Goal: Communication & Community: Answer question/provide support

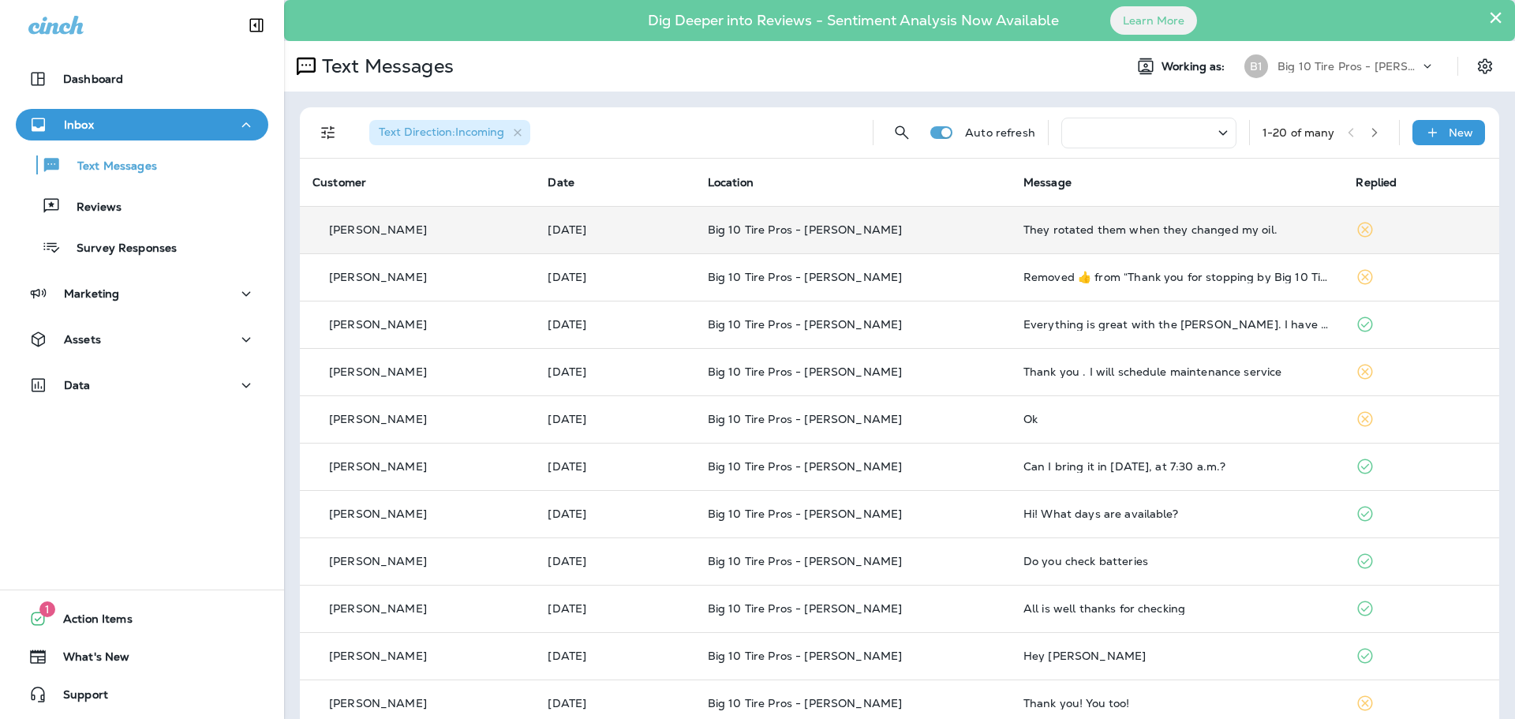
click at [1173, 236] on td "They rotated them when they changed my oil." at bounding box center [1177, 229] width 333 height 47
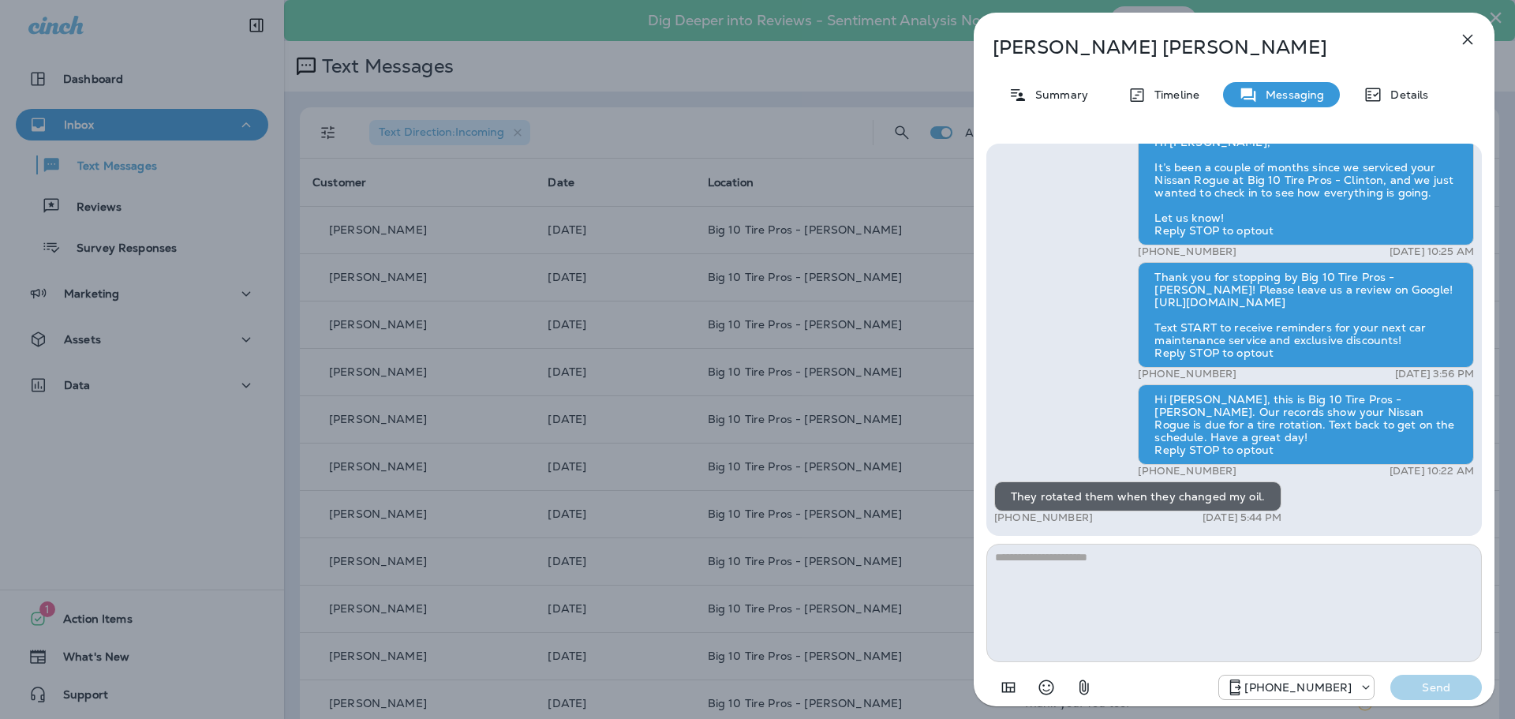
click at [1091, 554] on textarea at bounding box center [1233, 603] width 495 height 118
click at [1052, 686] on icon "Select an emoji" at bounding box center [1046, 687] width 19 height 19
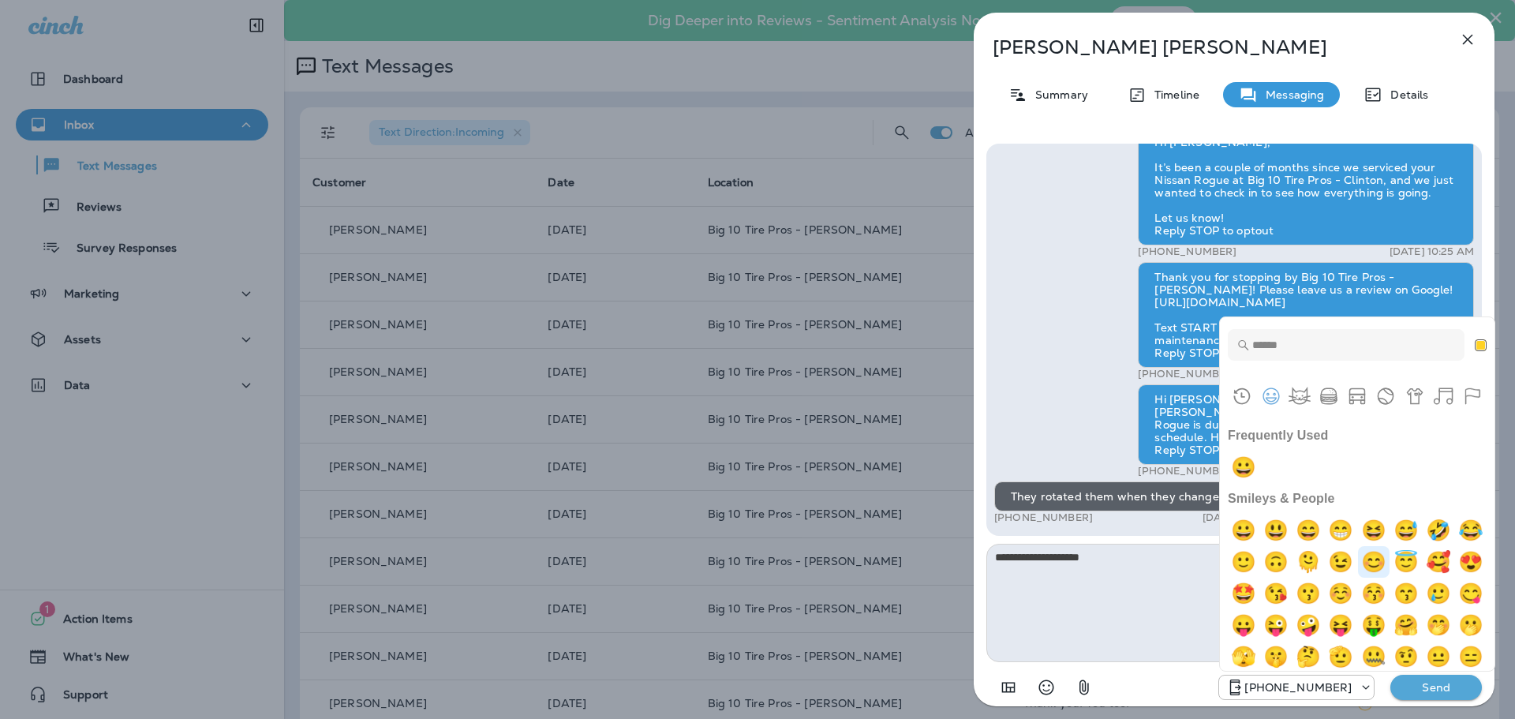
click at [1389, 566] on img "blush" at bounding box center [1374, 562] width 32 height 32
type textarea "**********"
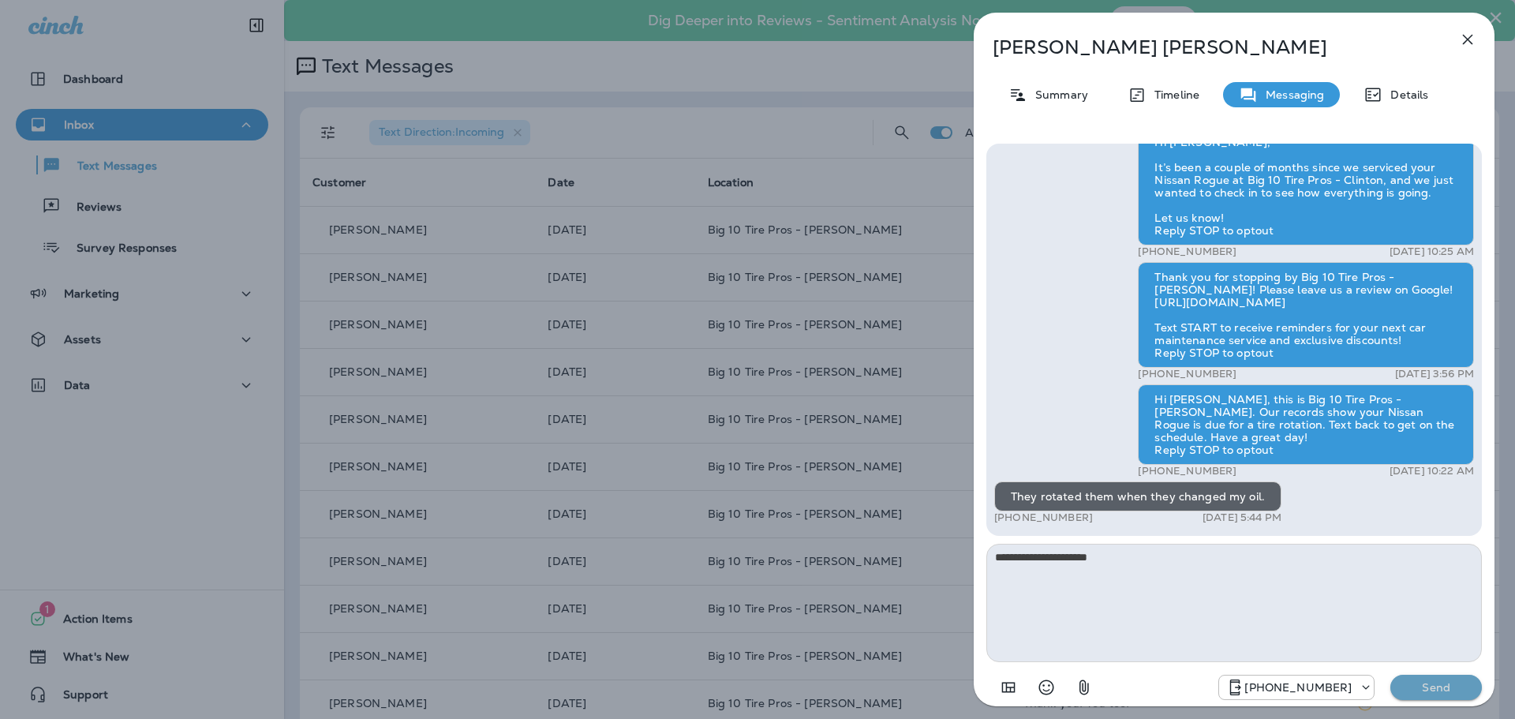
click at [1446, 689] on p "Send" at bounding box center [1436, 687] width 66 height 14
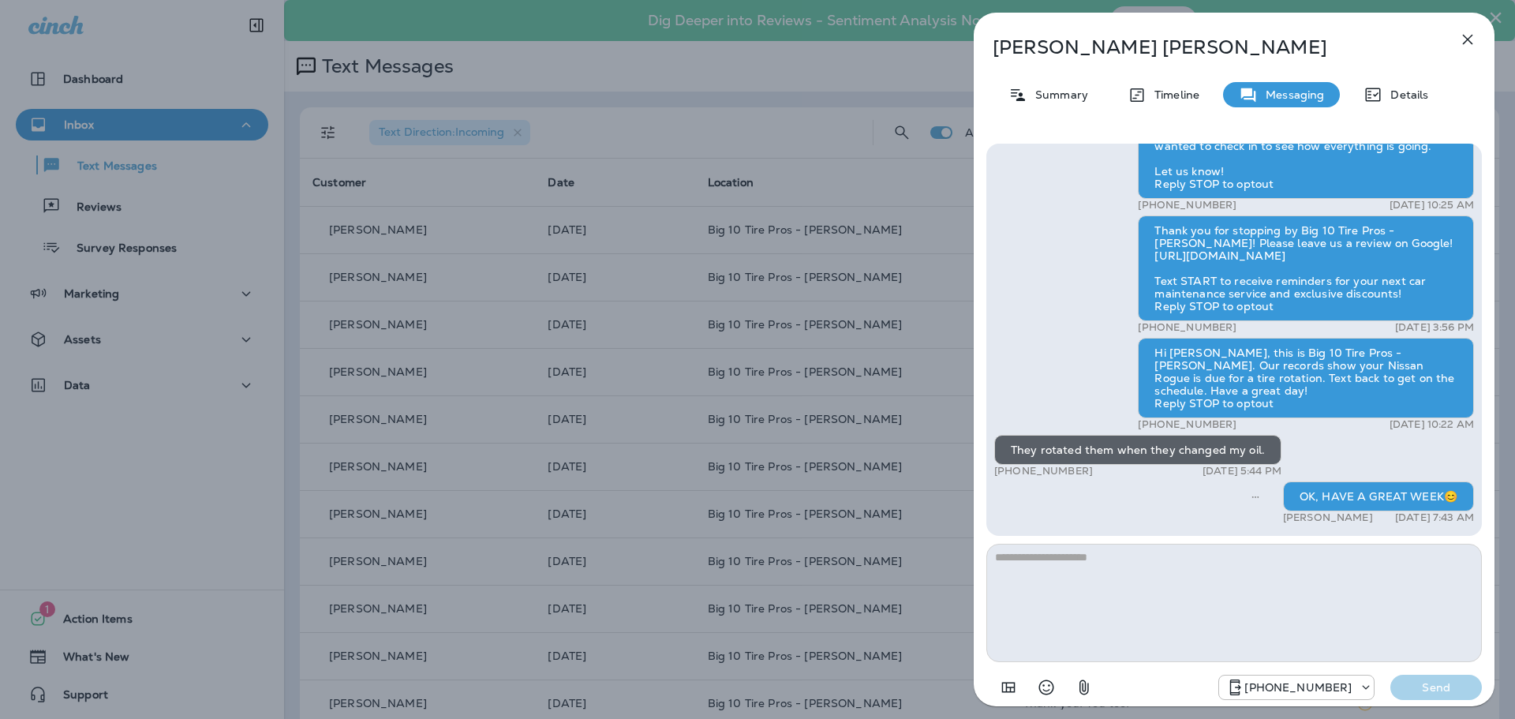
click at [1463, 41] on icon "button" at bounding box center [1467, 39] width 19 height 19
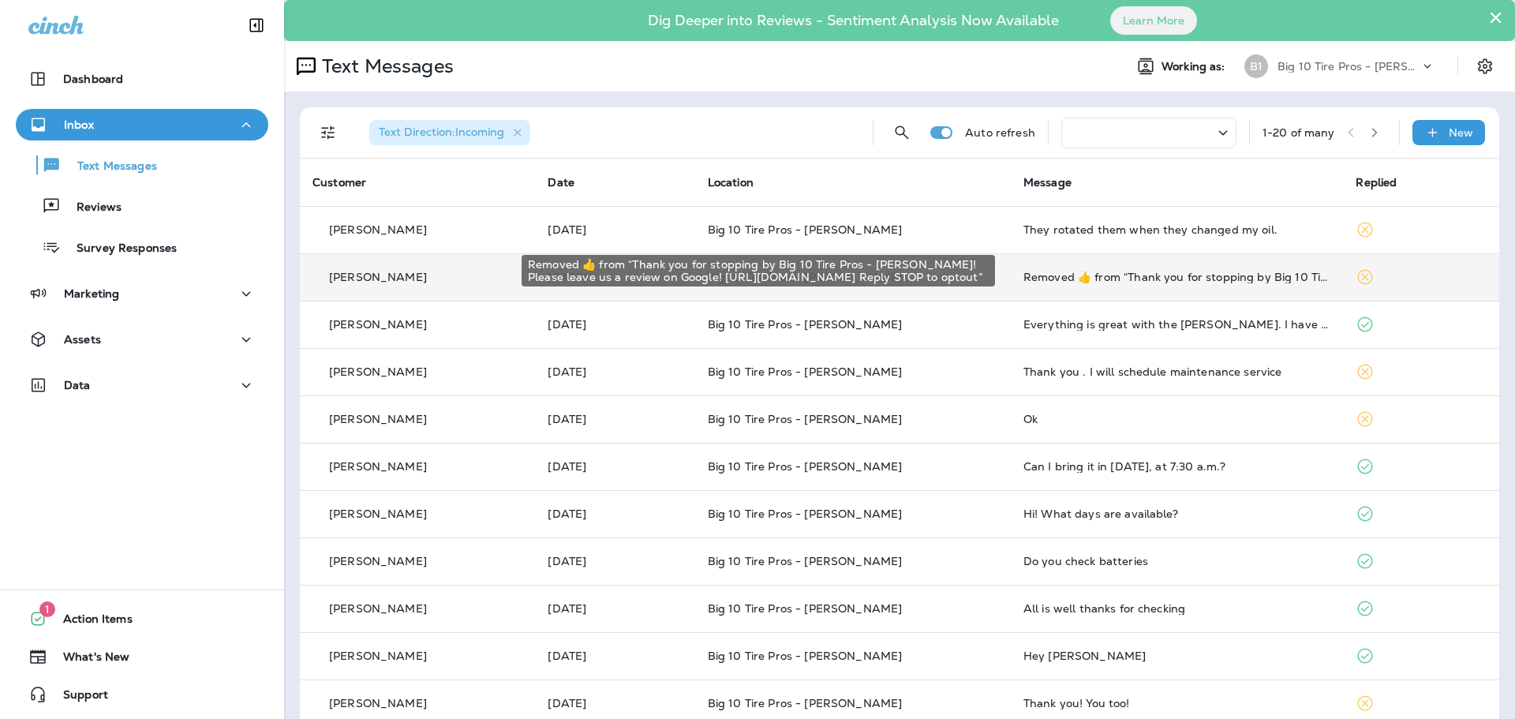
click at [1121, 278] on div "Removed ‌👍‌ from “ Thank you for stopping by Big 10 Tire Pros - [PERSON_NAME]! …" at bounding box center [1177, 277] width 308 height 13
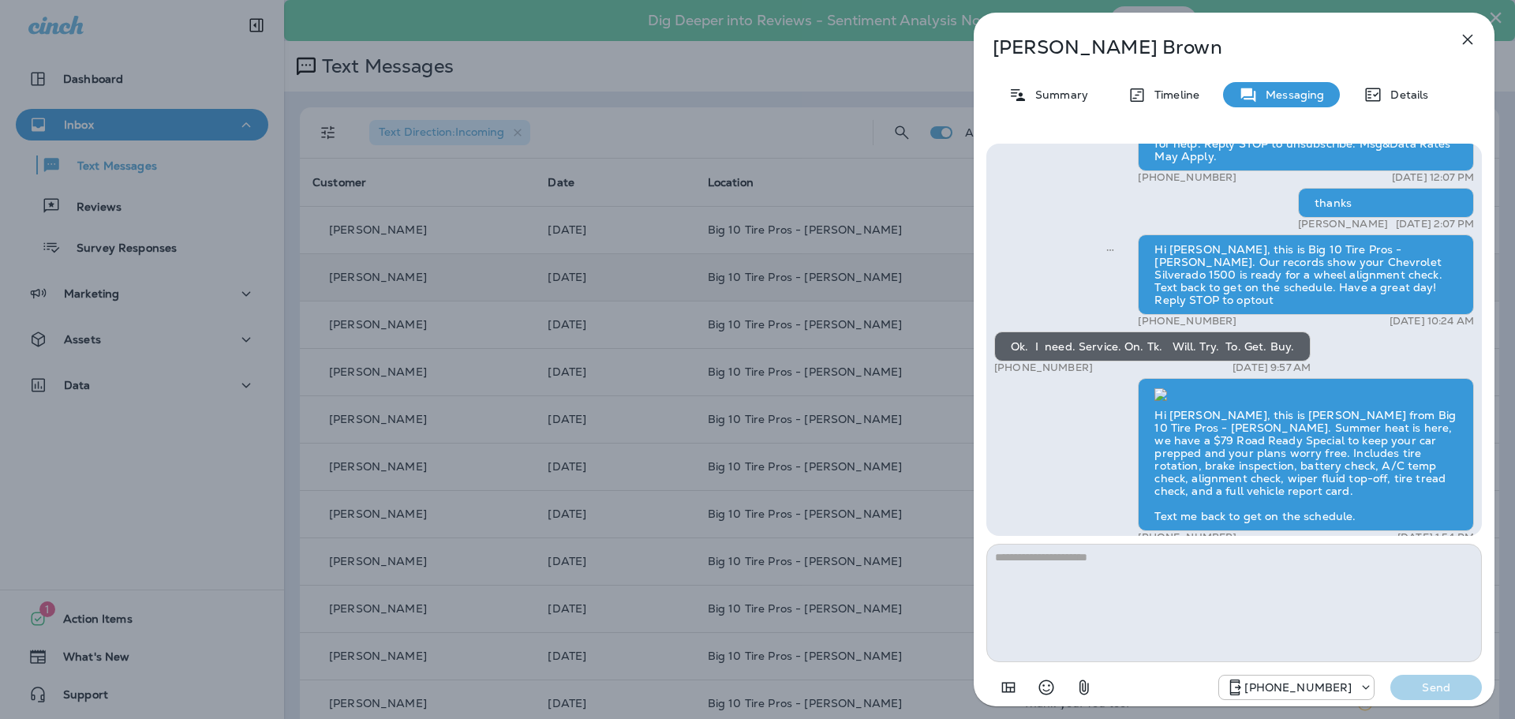
scroll to position [-394, 0]
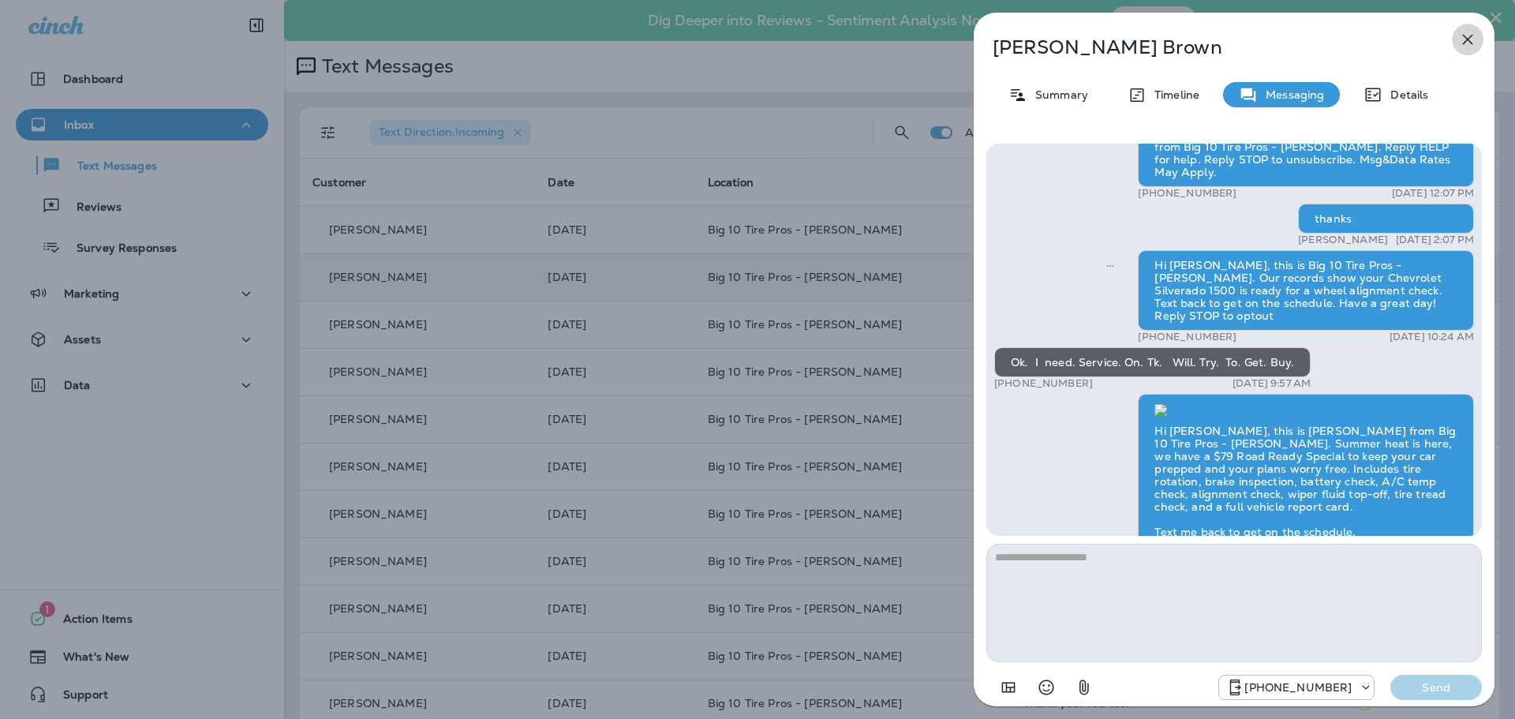
click at [1472, 33] on icon "button" at bounding box center [1467, 39] width 19 height 19
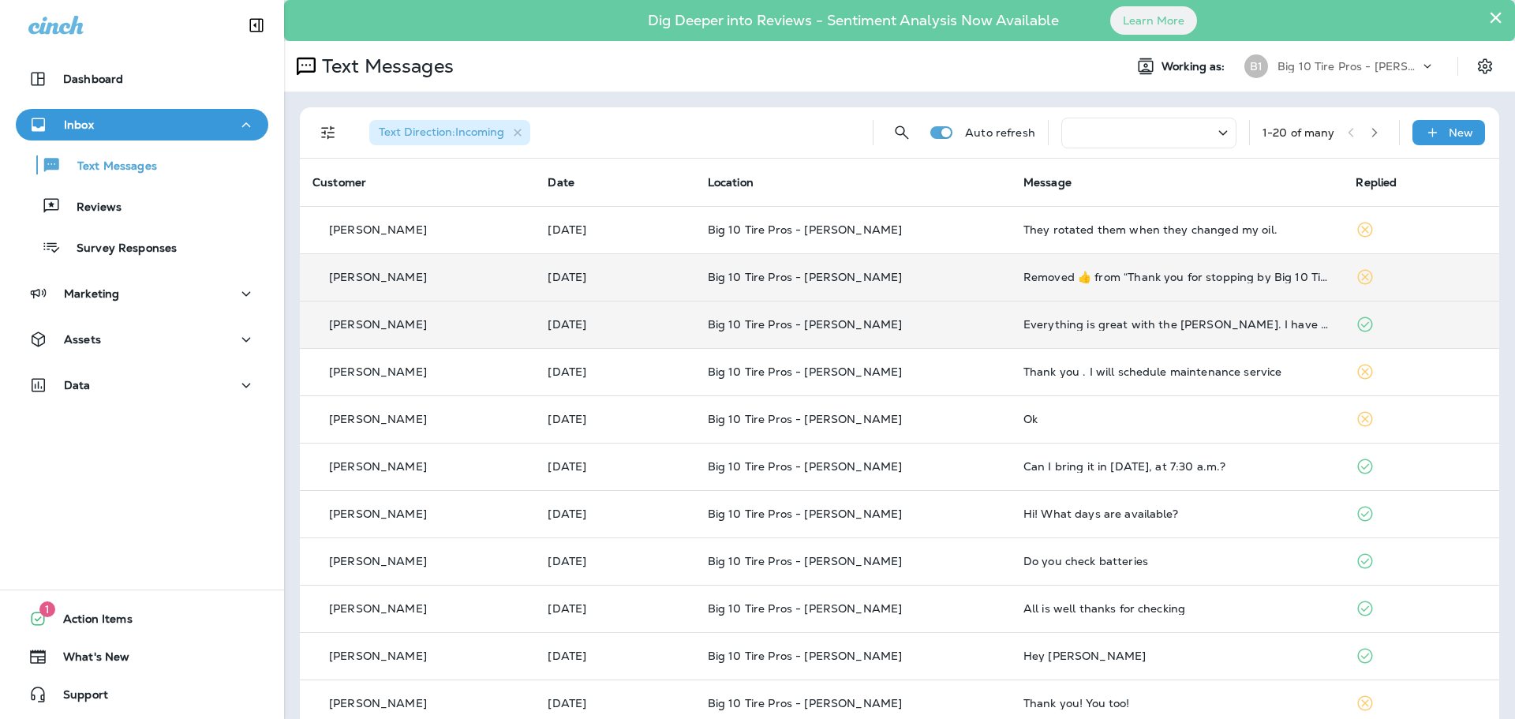
click at [1175, 334] on td "Everything is great with the [PERSON_NAME]. I have a 2007 Toyota Camry if you w…" at bounding box center [1177, 324] width 333 height 47
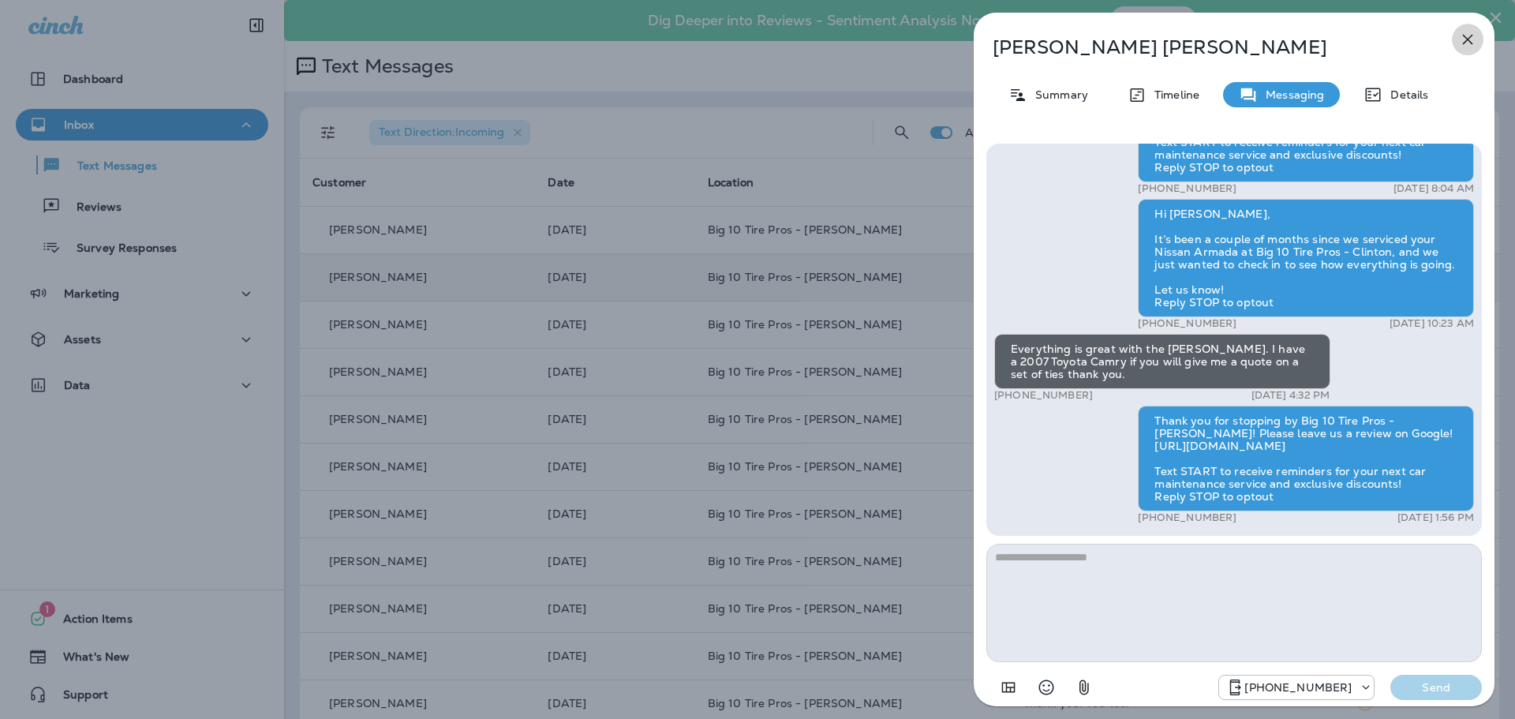
click at [1474, 36] on icon "button" at bounding box center [1467, 39] width 19 height 19
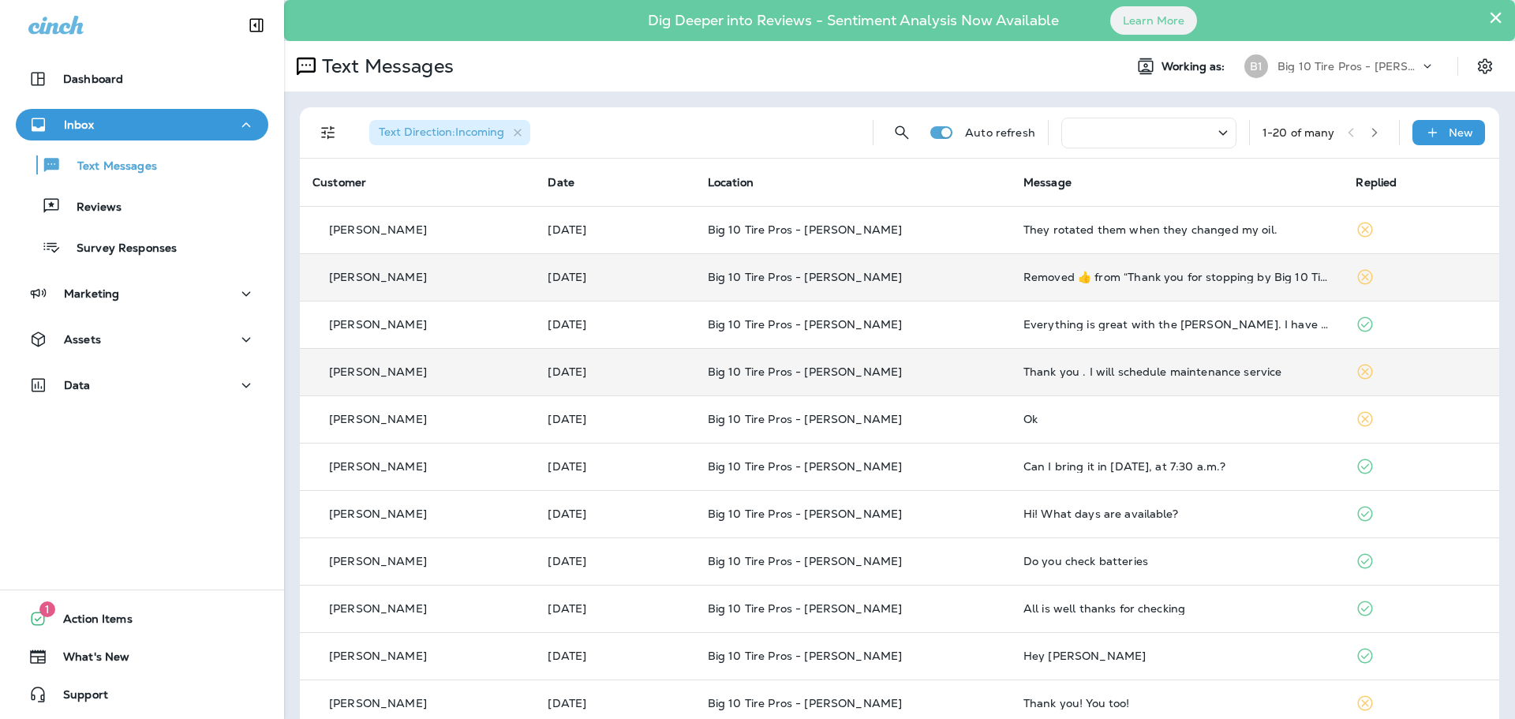
click at [1195, 370] on div "Thank you . I will schedule maintenance service" at bounding box center [1177, 371] width 308 height 13
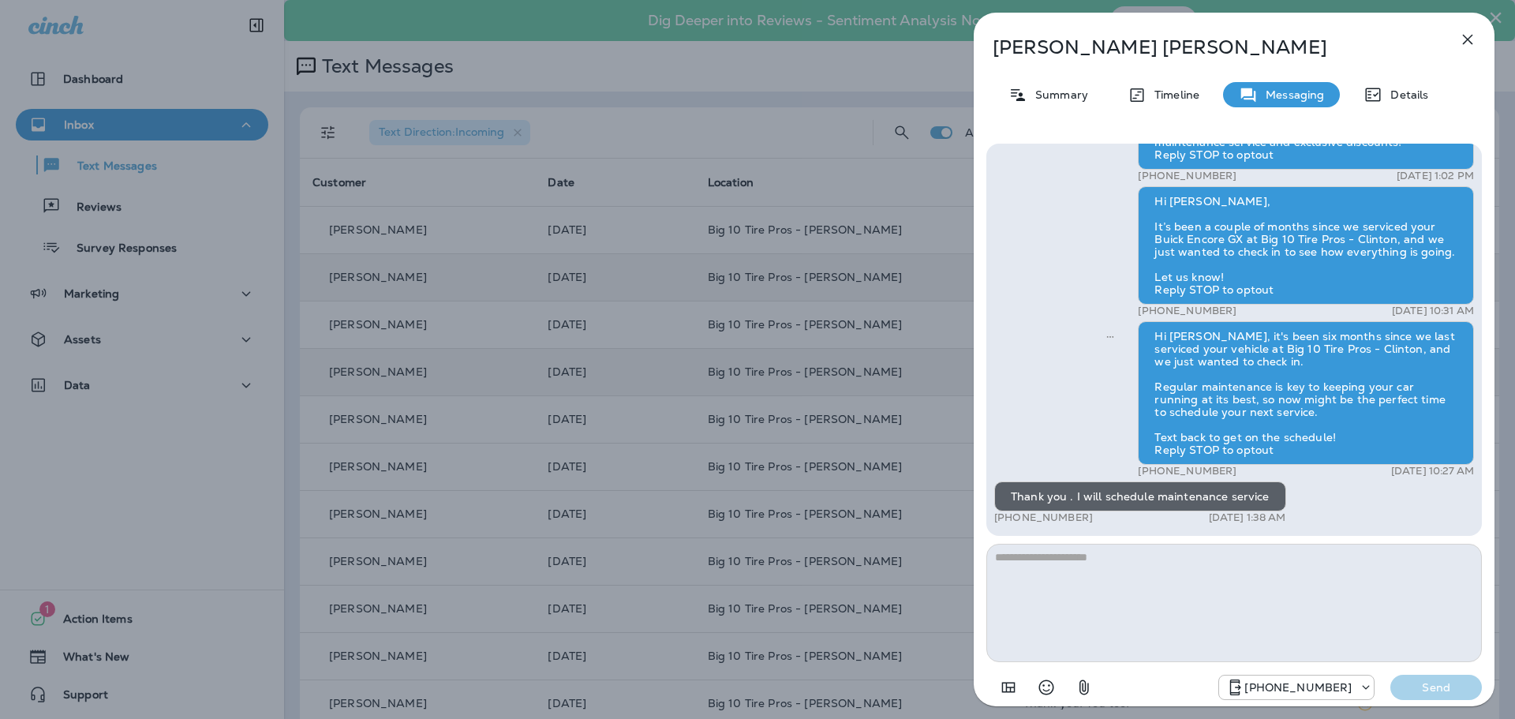
click at [1085, 574] on textarea at bounding box center [1233, 603] width 495 height 118
type textarea "**********"
click at [1451, 676] on button "Send" at bounding box center [1436, 687] width 92 height 25
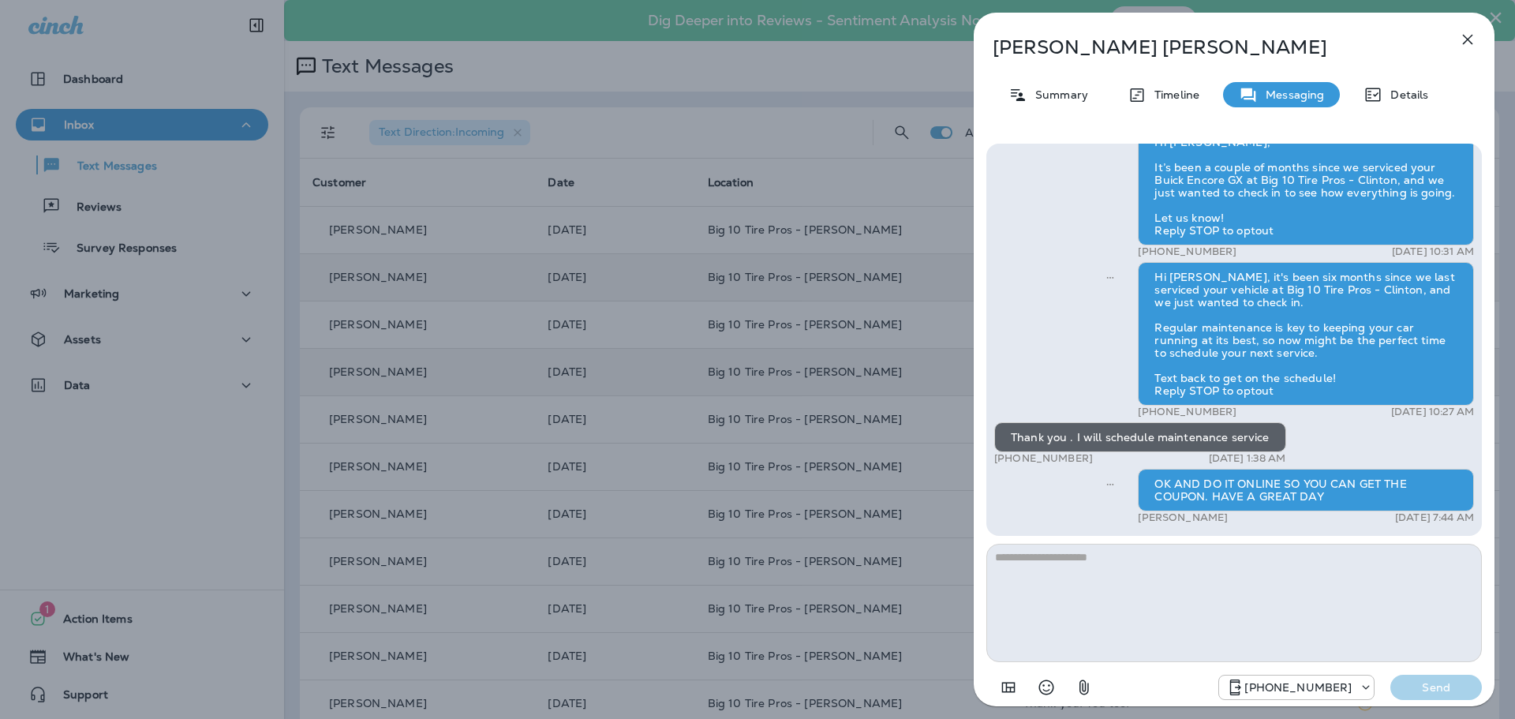
click at [1464, 41] on icon "button" at bounding box center [1467, 39] width 19 height 19
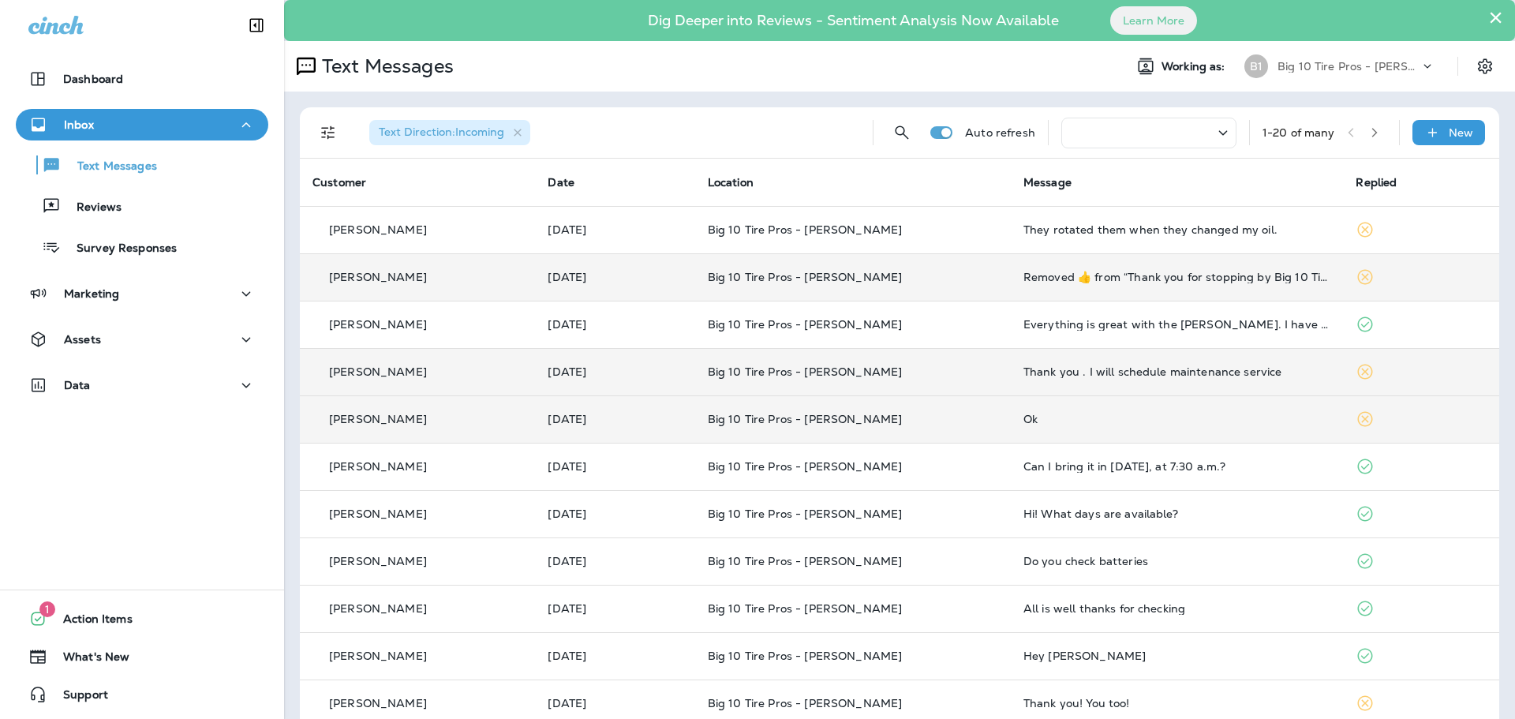
click at [1050, 427] on td "Ok" at bounding box center [1177, 418] width 333 height 47
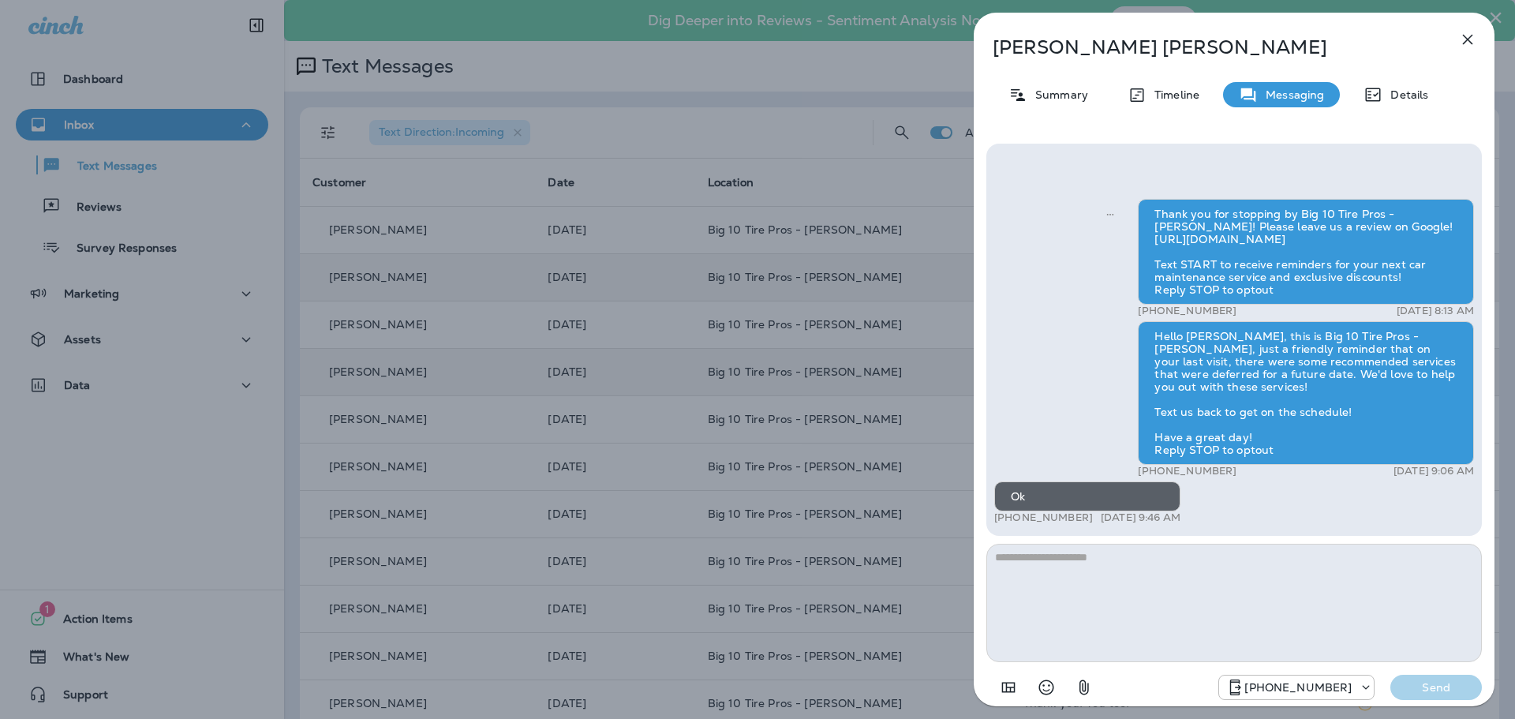
click at [1454, 44] on button "button" at bounding box center [1468, 40] width 32 height 32
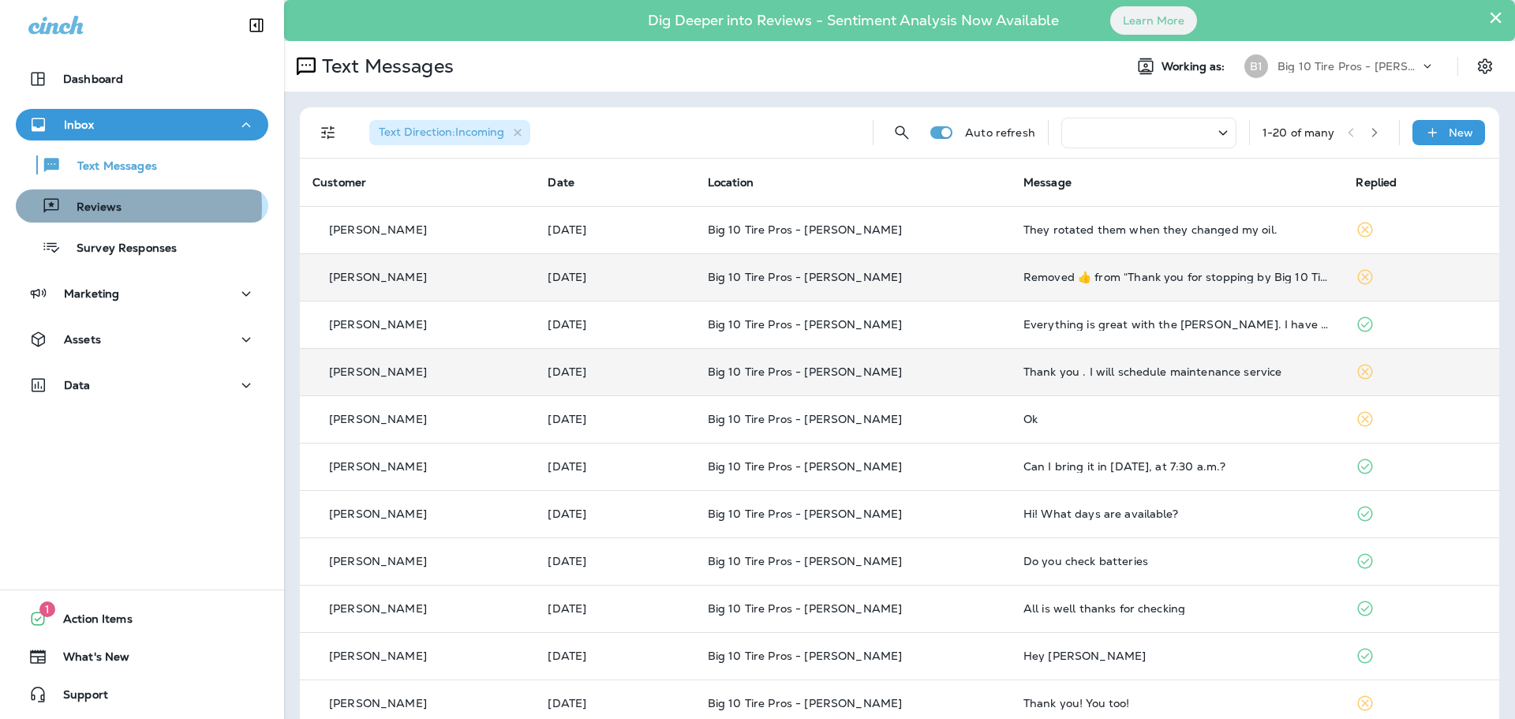
click at [108, 207] on p "Reviews" at bounding box center [91, 207] width 61 height 15
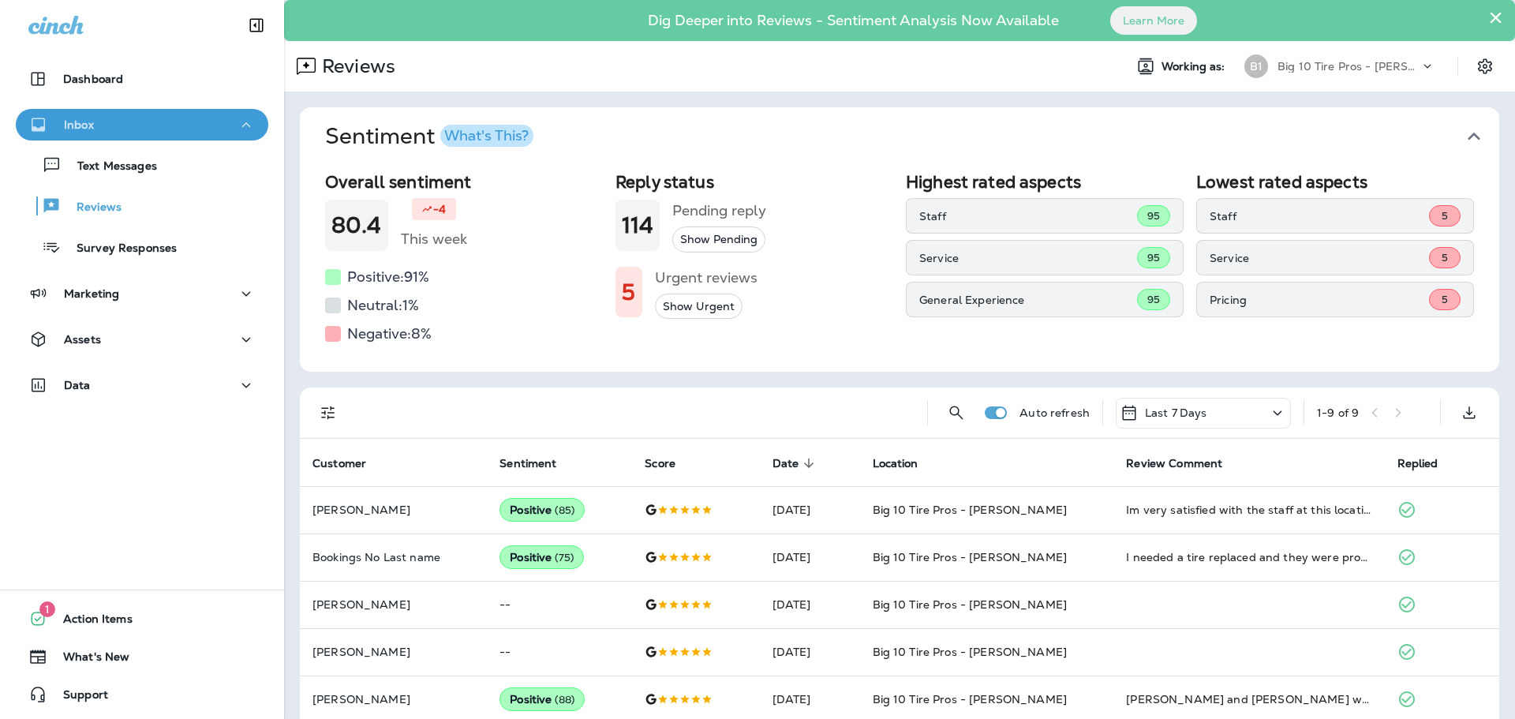
click at [156, 118] on div "Inbox" at bounding box center [141, 125] width 227 height 20
